Goal: Answer question/provide support

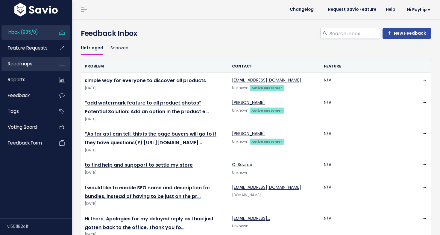
click at [31, 65] on span "Roadmaps" at bounding box center [20, 64] width 25 height 6
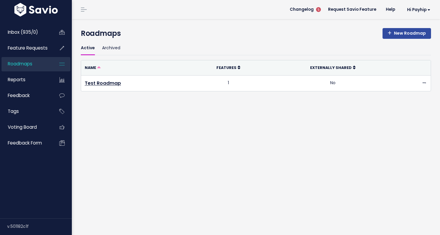
click at [29, 40] on ul "Inbox (935/0) Feature Requests Roadmaps Reports" at bounding box center [35, 87] width 69 height 125
click at [29, 44] on link "Feature Requests" at bounding box center [25, 48] width 48 height 14
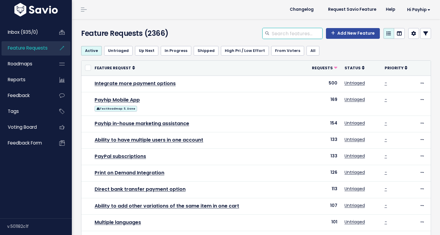
click at [307, 36] on input "search" at bounding box center [296, 33] width 51 height 11
paste input "gift card"
type input "gift card"
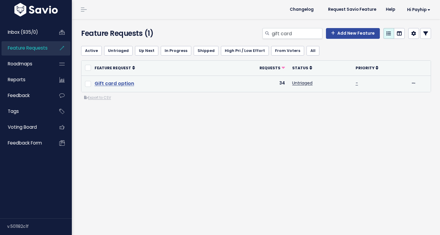
click at [122, 84] on link "Gift card option" at bounding box center [113, 83] width 39 height 7
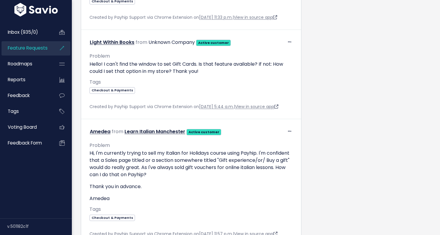
scroll to position [404, 0]
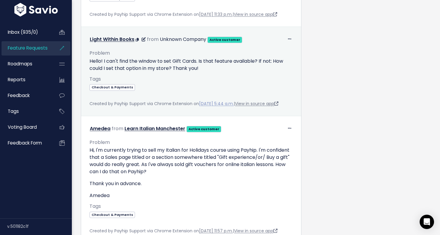
click at [231, 107] on link "[DATE] 5:44 a.m." at bounding box center [216, 104] width 35 height 6
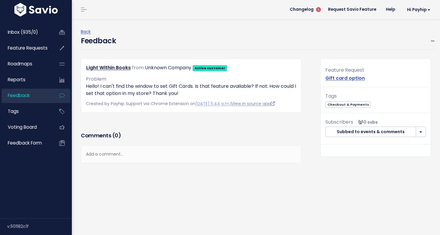
click at [251, 104] on link "View in source app" at bounding box center [252, 104] width 43 height 6
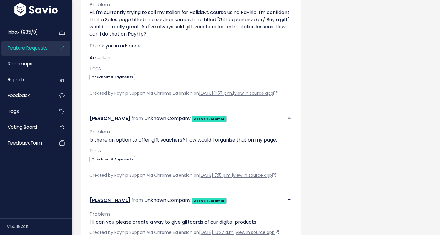
scroll to position [543, 0]
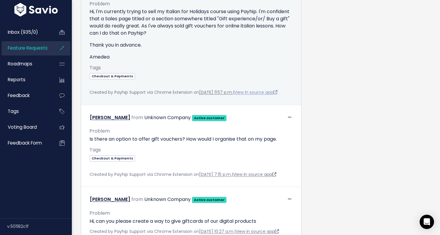
click at [264, 95] on link "View in source app" at bounding box center [255, 92] width 43 height 6
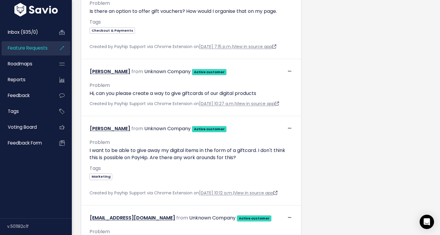
scroll to position [671, 0]
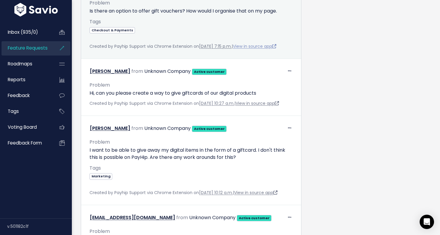
click at [261, 49] on link "View in source app" at bounding box center [254, 46] width 43 height 6
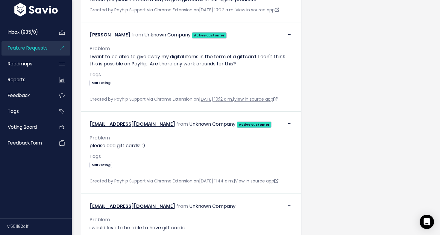
scroll to position [765, 0]
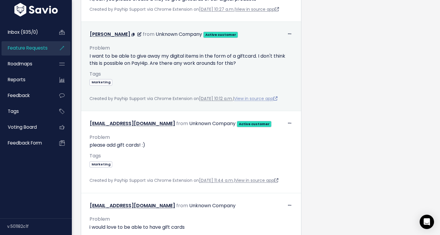
click at [257, 102] on link "View in source app" at bounding box center [255, 99] width 43 height 6
